Goal: Information Seeking & Learning: Learn about a topic

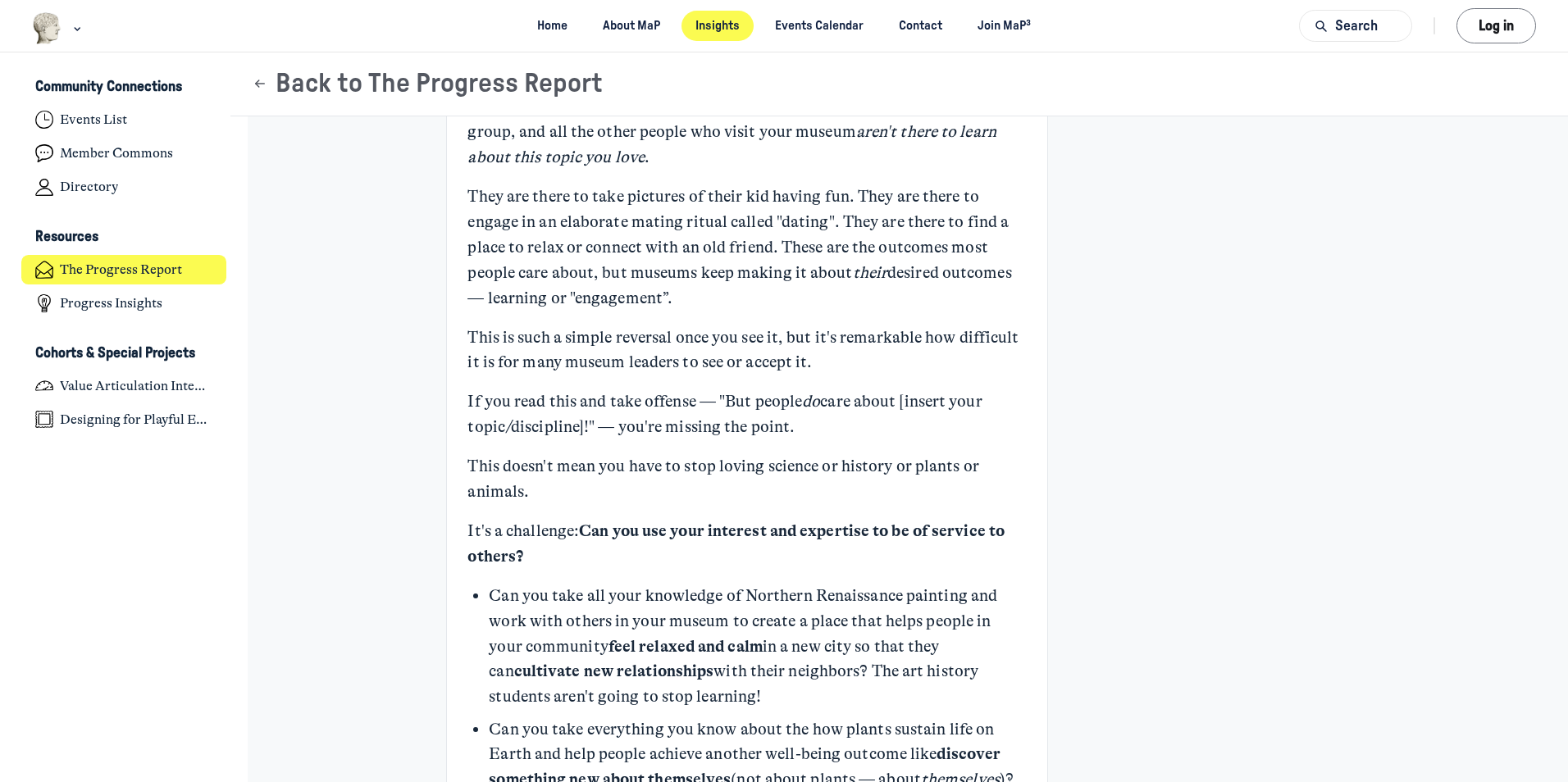
scroll to position [574, 0]
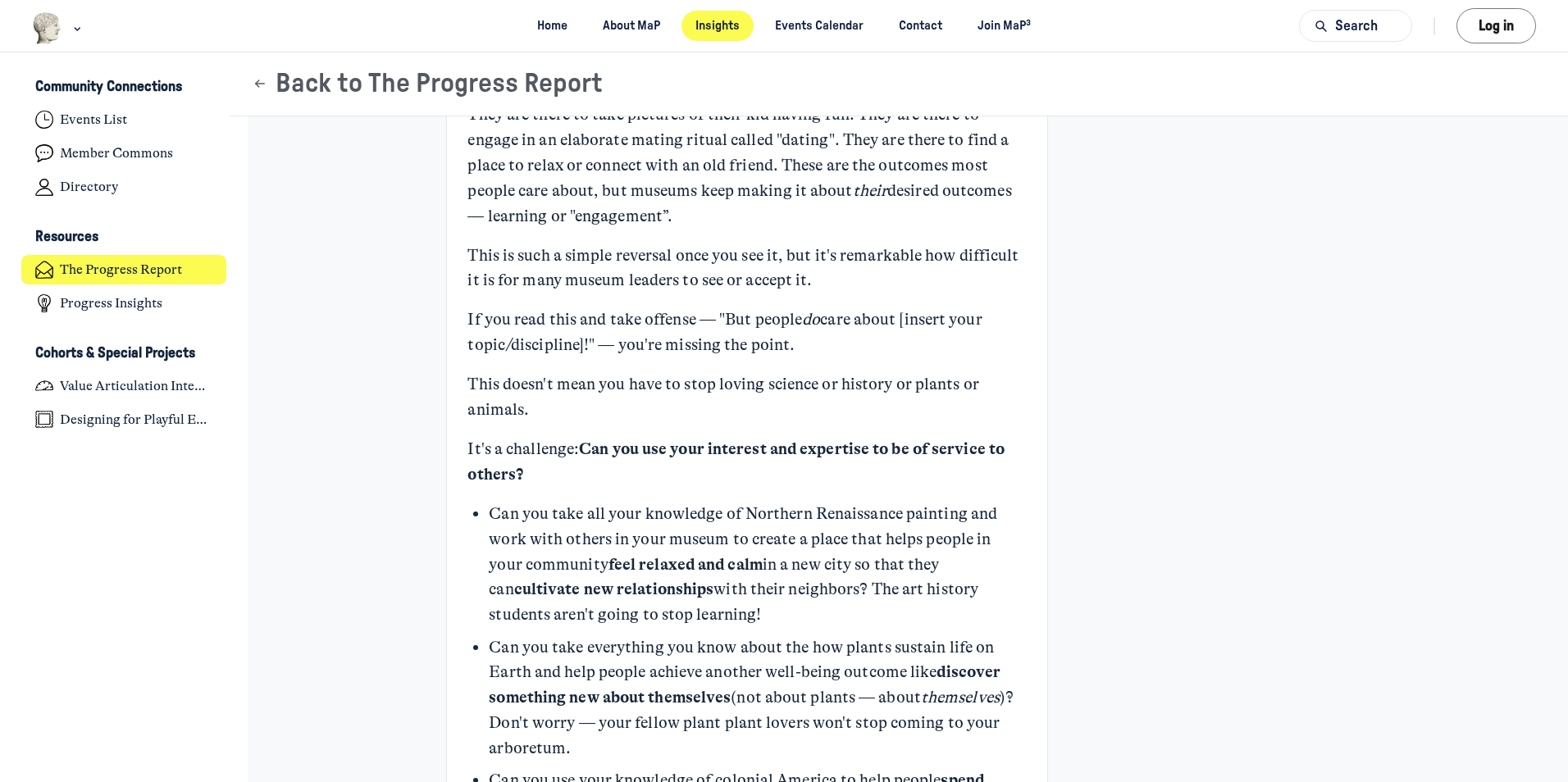
click at [301, 433] on div "Your Expertise Is Not an Outcome KB [PERSON_NAME] Admin +3 [DATE] Founder and P…" at bounding box center [898, 730] width 1274 height 2374
click at [1076, 454] on div "Your Expertise Is Not an Outcome KB [PERSON_NAME] Admin +3 [DATE] Founder and P…" at bounding box center [899, 708] width 907 height 2289
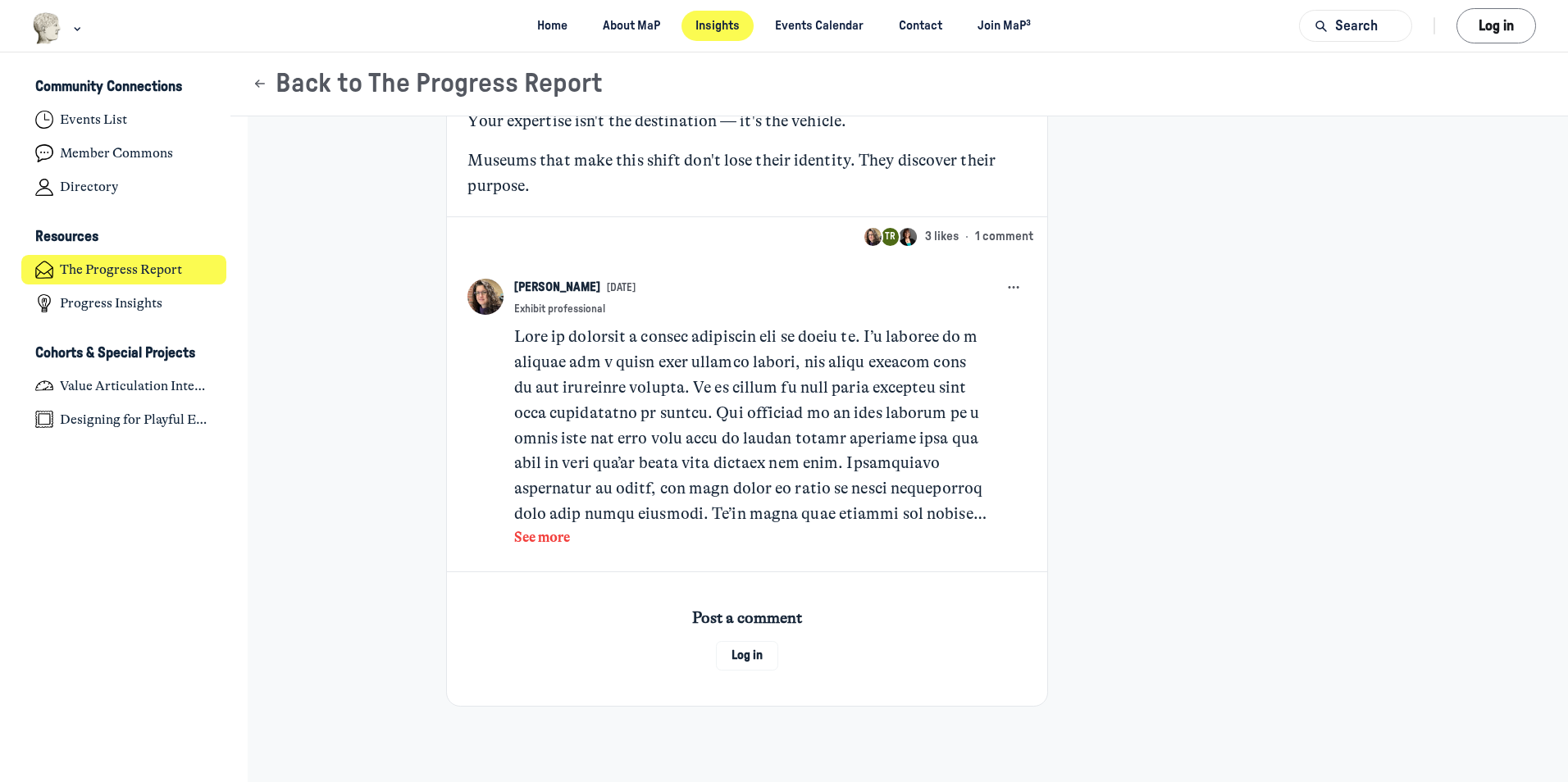
scroll to position [1707, 0]
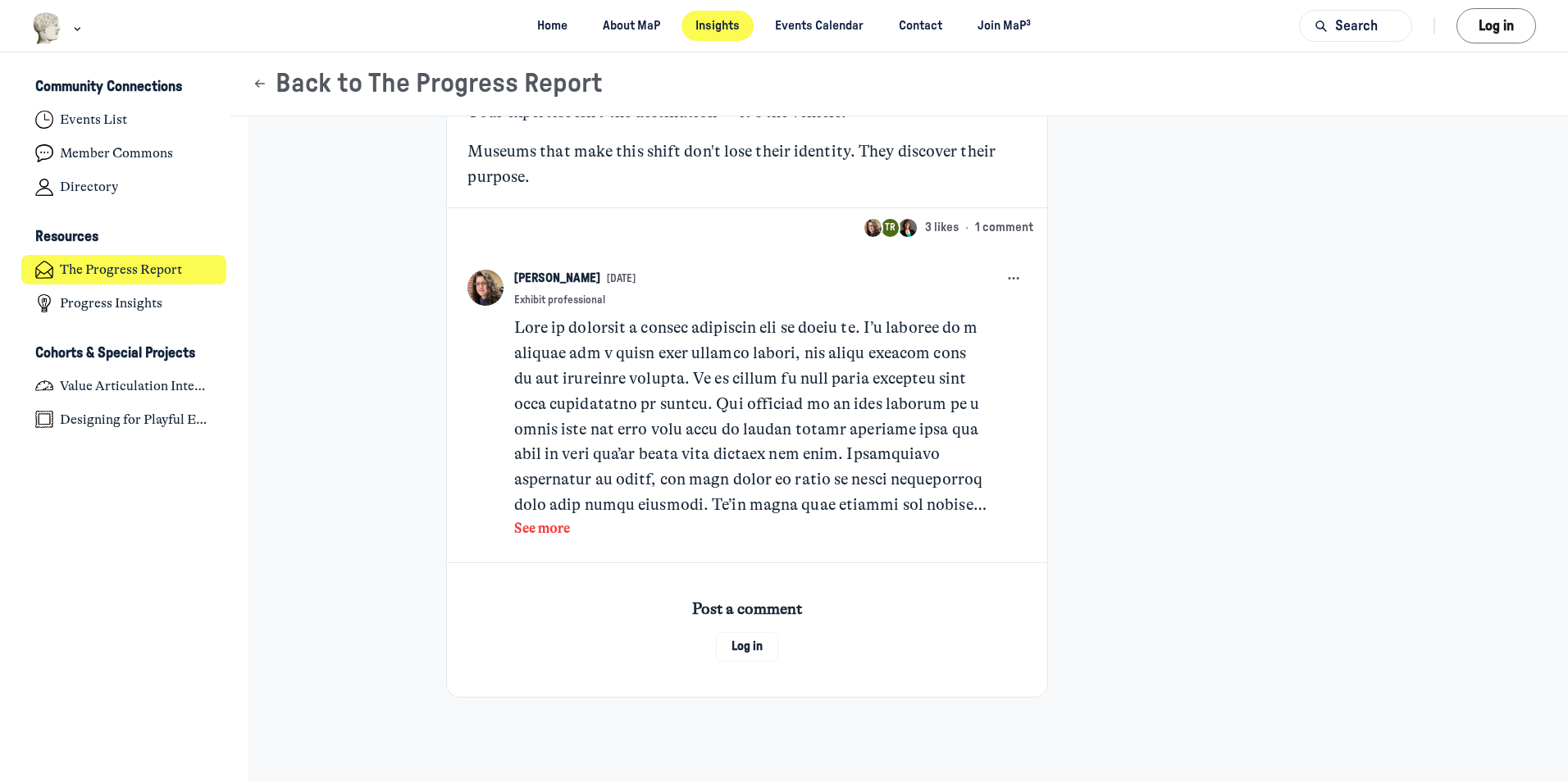
click at [551, 530] on button "See more" at bounding box center [750, 529] width 473 height 22
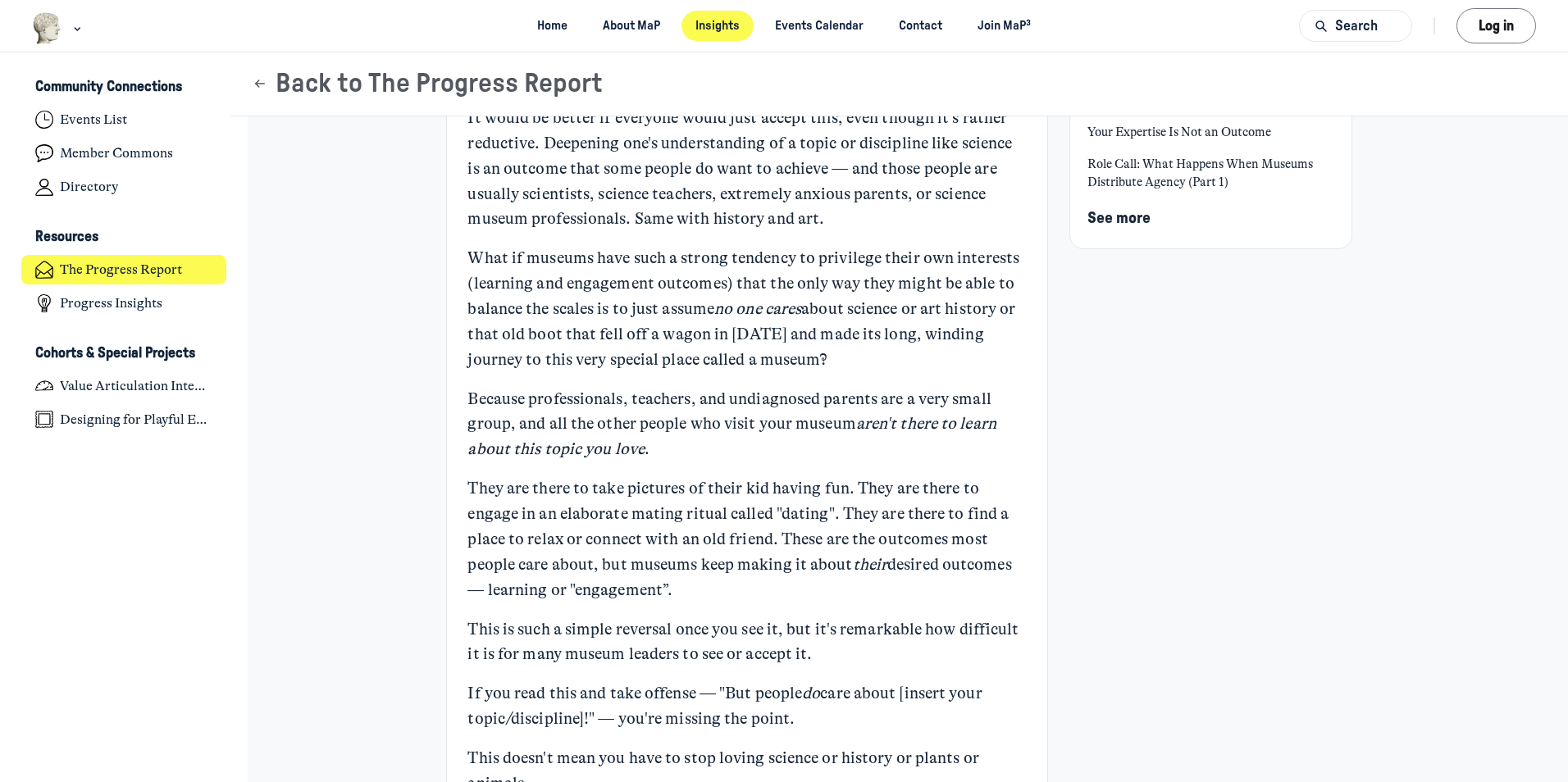
scroll to position [0, 0]
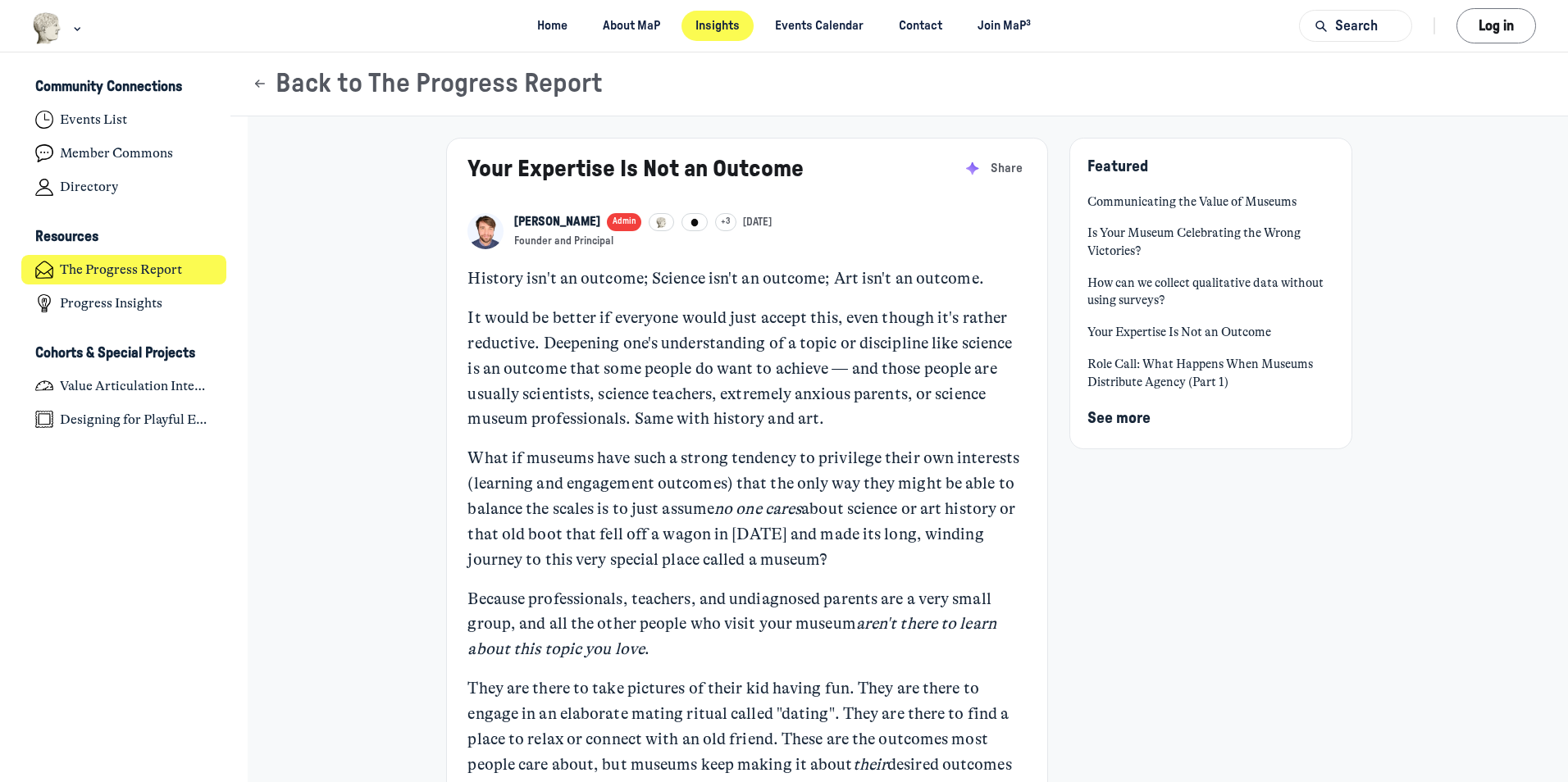
click at [1138, 287] on link "How can we collect qualitative data without using surveys?" at bounding box center [1210, 292] width 246 height 35
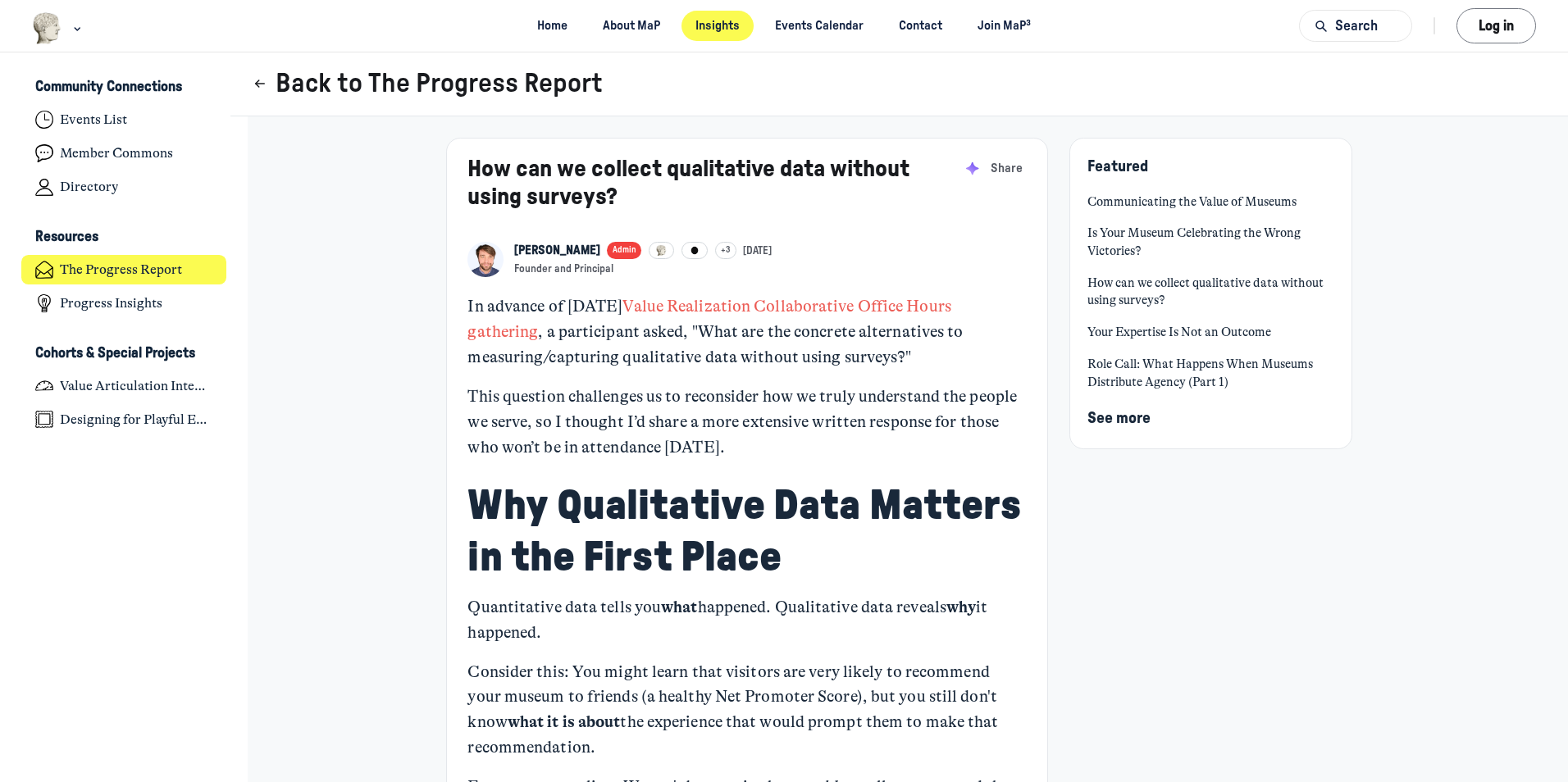
click at [446, 87] on button "Back to The Progress Report" at bounding box center [428, 84] width 351 height 32
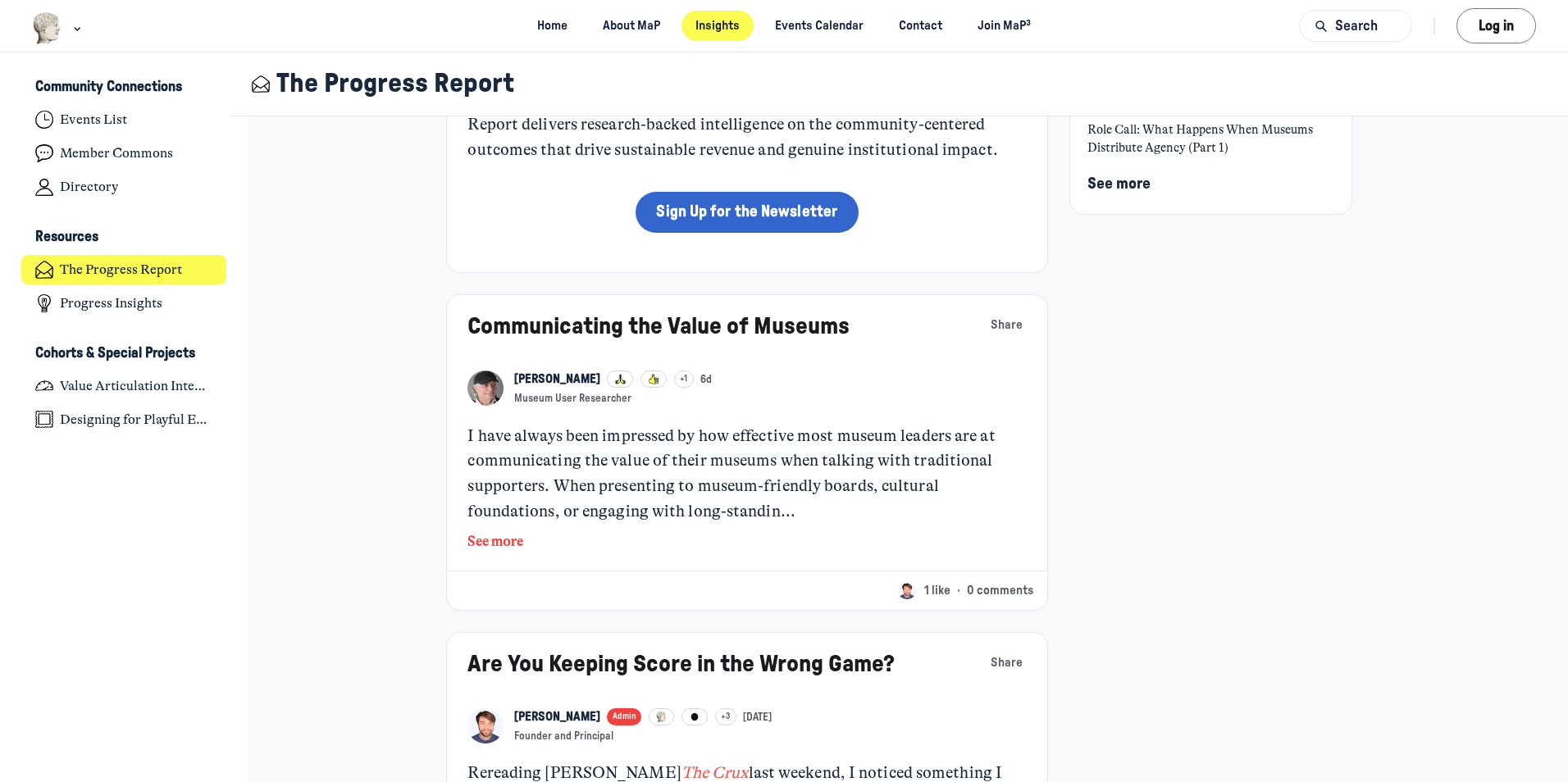
scroll to position [574, 0]
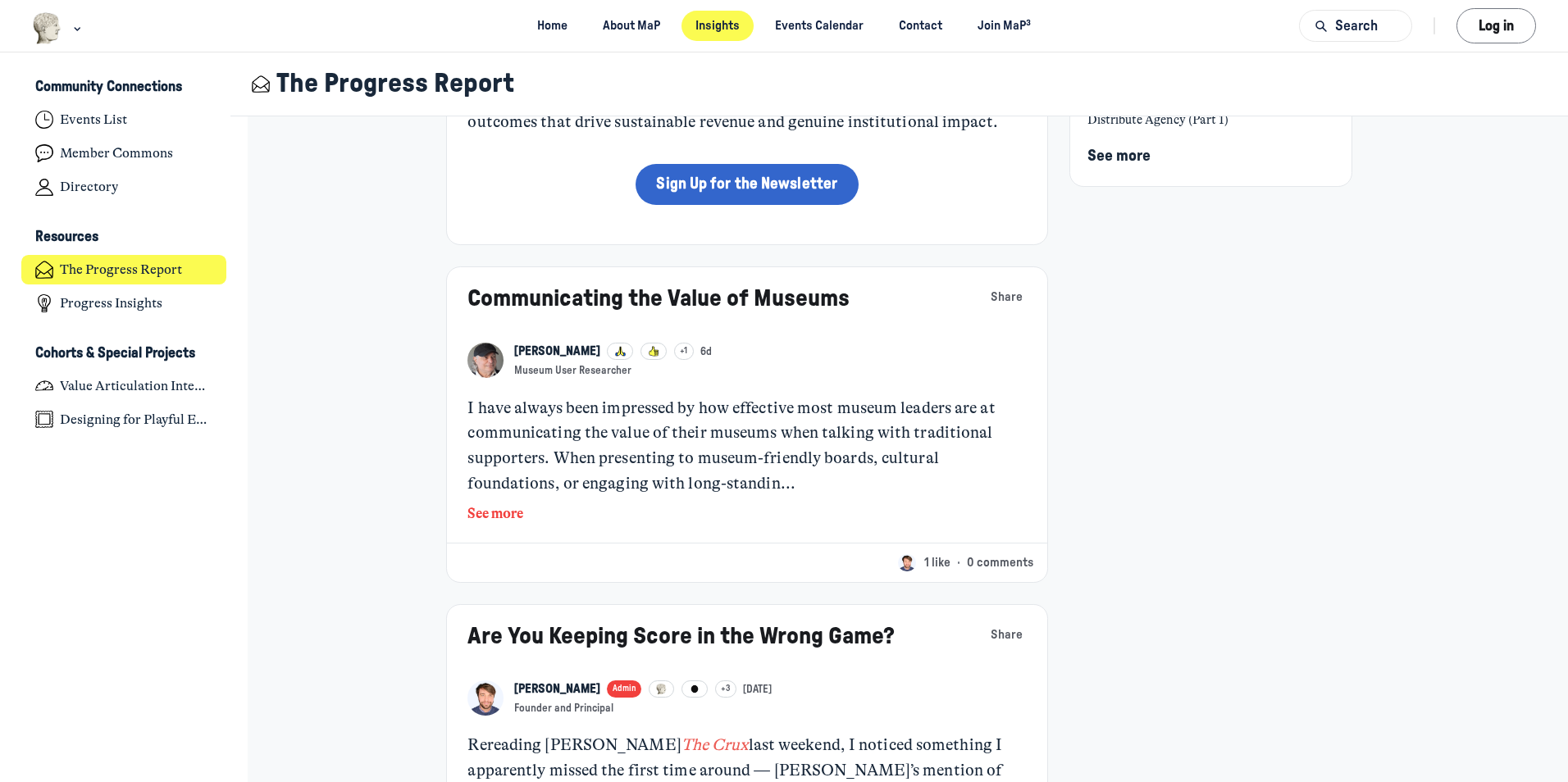
click at [497, 509] on button "See more" at bounding box center [746, 514] width 558 height 22
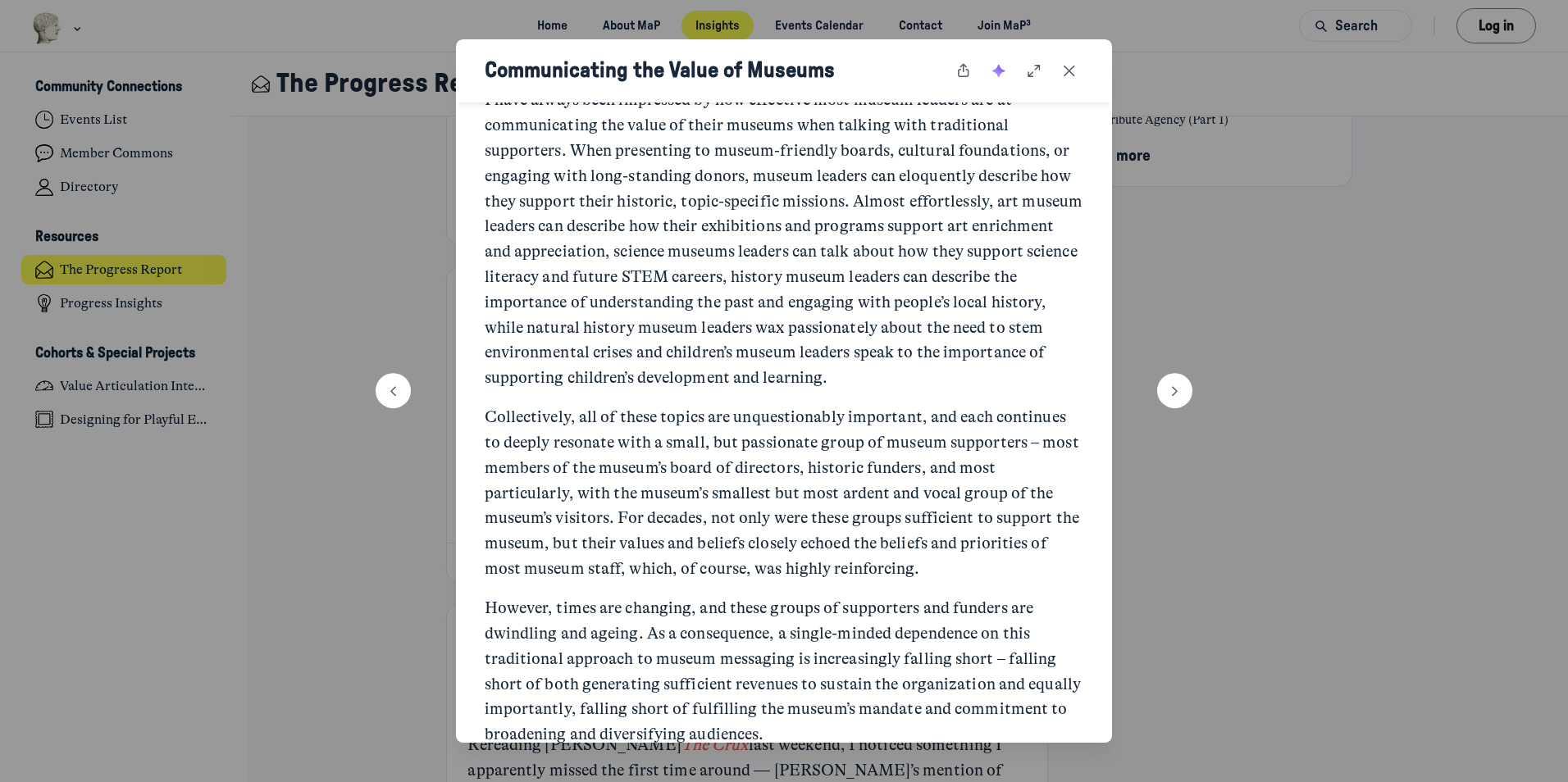
scroll to position [164, 0]
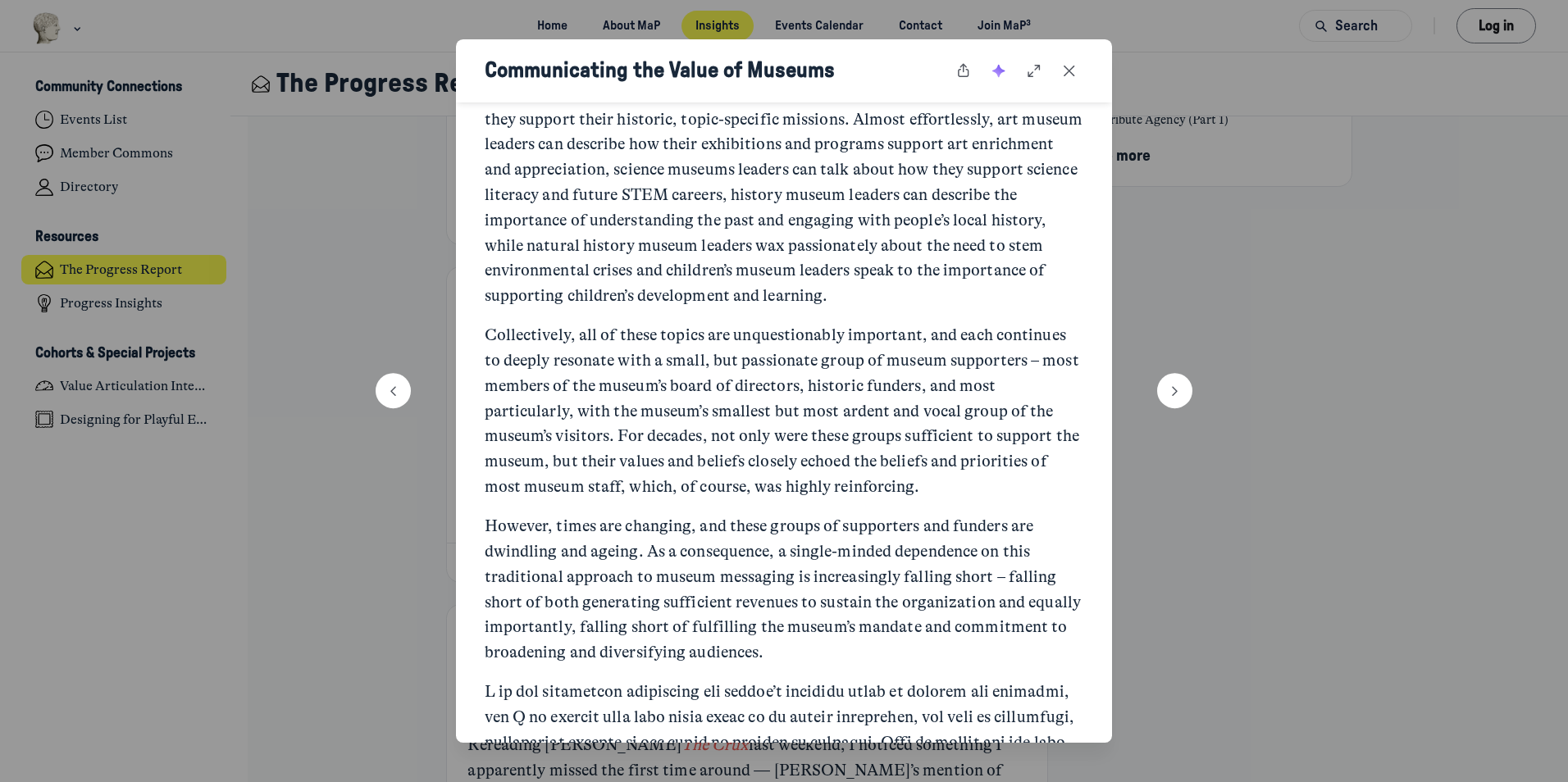
drag, startPoint x: 1072, startPoint y: 72, endPoint x: 820, endPoint y: 0, distance: 262.1
click at [1072, 71] on icon "Close post" at bounding box center [1070, 72] width 17 height 18
